Goal: Find specific page/section: Find specific page/section

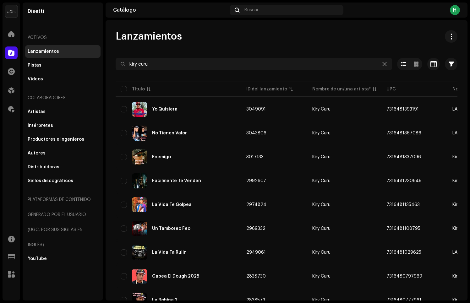
click at [16, 54] on div at bounding box center [11, 53] width 13 height 13
click at [8, 54] on div at bounding box center [11, 53] width 13 height 13
click at [9, 33] on span at bounding box center [11, 33] width 6 height 5
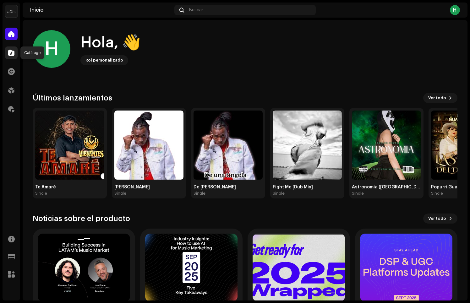
click at [10, 53] on span at bounding box center [11, 52] width 6 height 5
